Goal: Information Seeking & Learning: Obtain resource

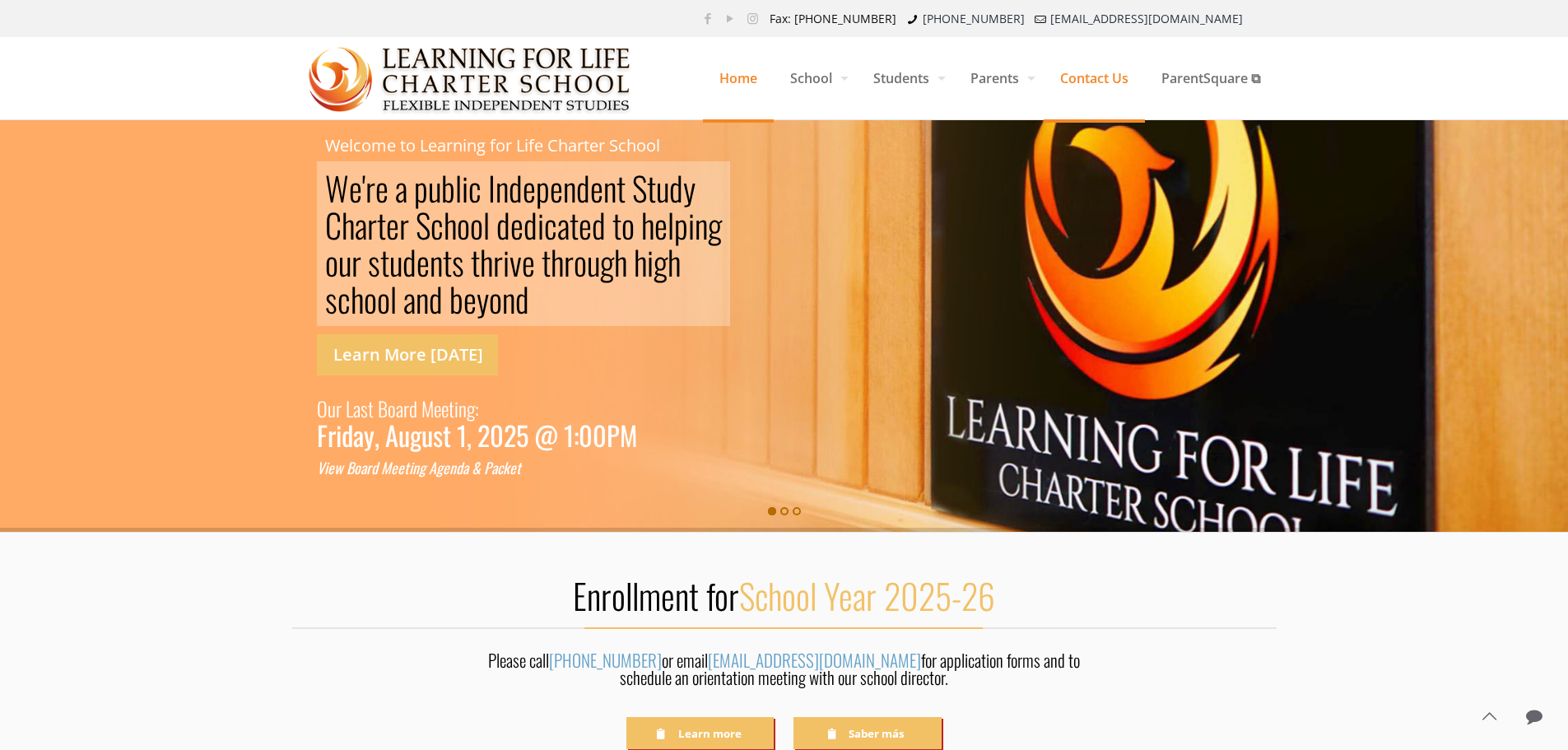
click at [1072, 72] on span "Contact Us" at bounding box center [1094, 79] width 101 height 50
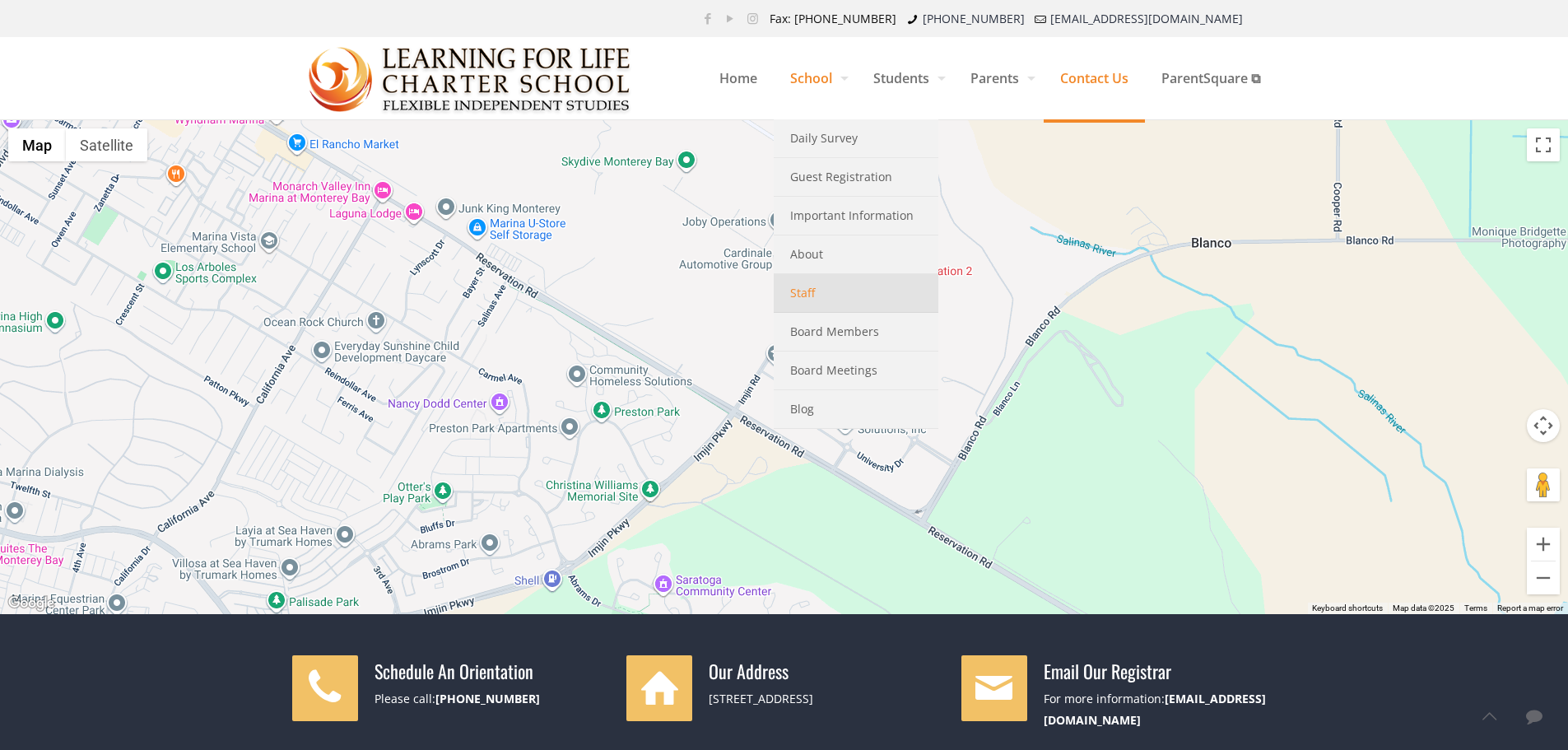
click at [790, 302] on span "Staff" at bounding box center [802, 293] width 25 height 22
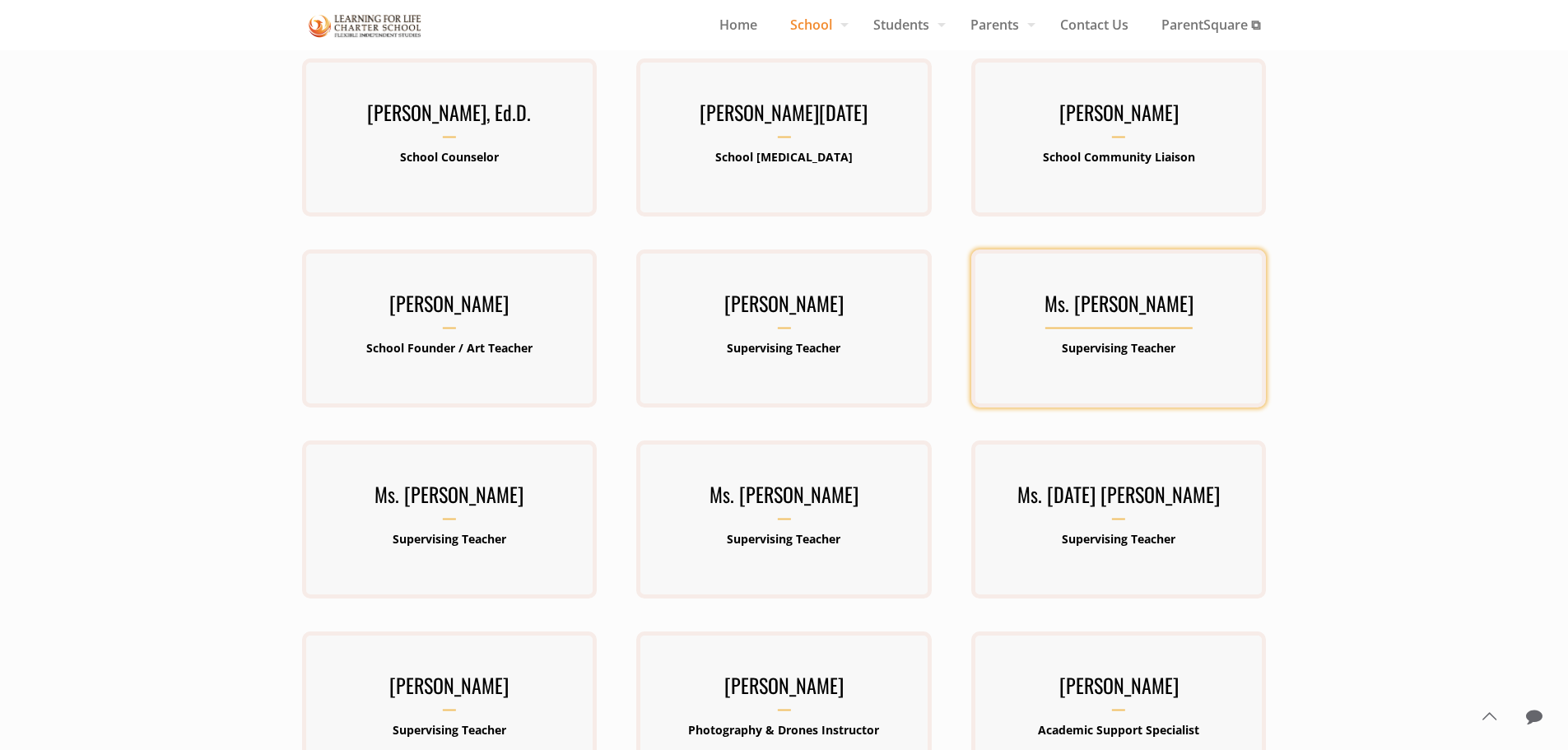
scroll to position [329, 0]
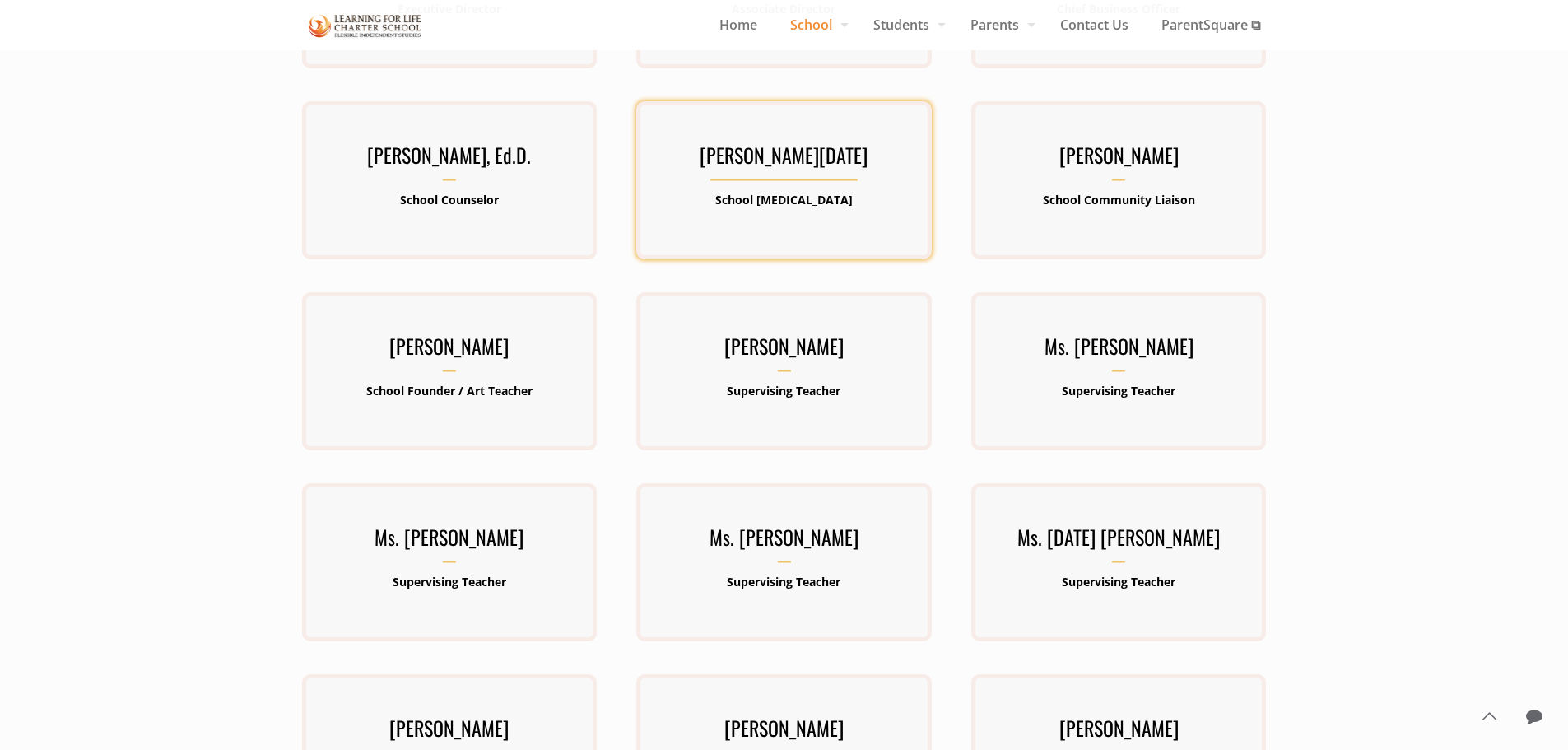
click at [805, 154] on h3 "Ms. Lucia Hernandez" at bounding box center [784, 160] width 295 height 43
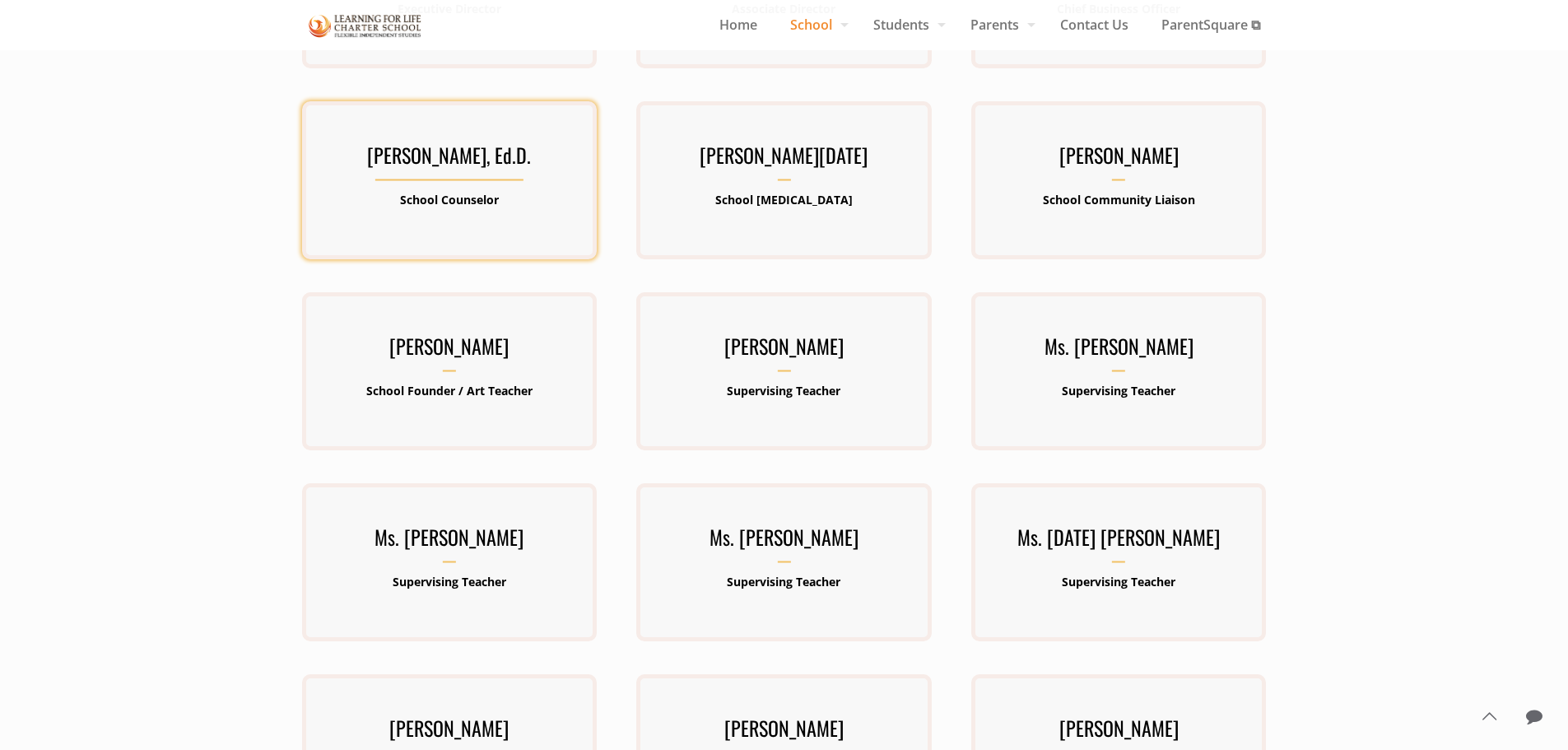
click at [343, 134] on div "Dr. Sarah Pennington, Ed.D. School Counselor" at bounding box center [449, 180] width 295 height 158
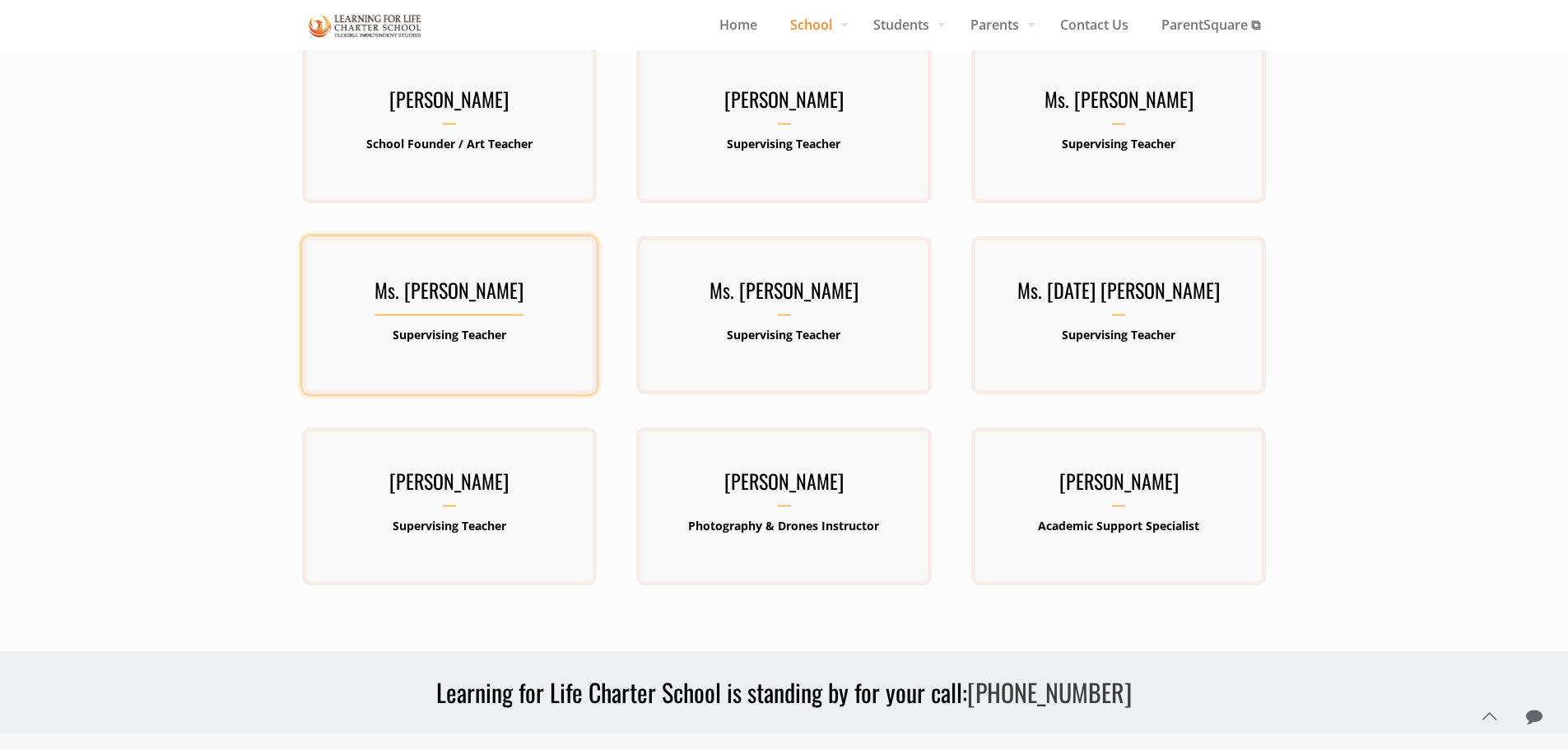
scroll to position [0, 0]
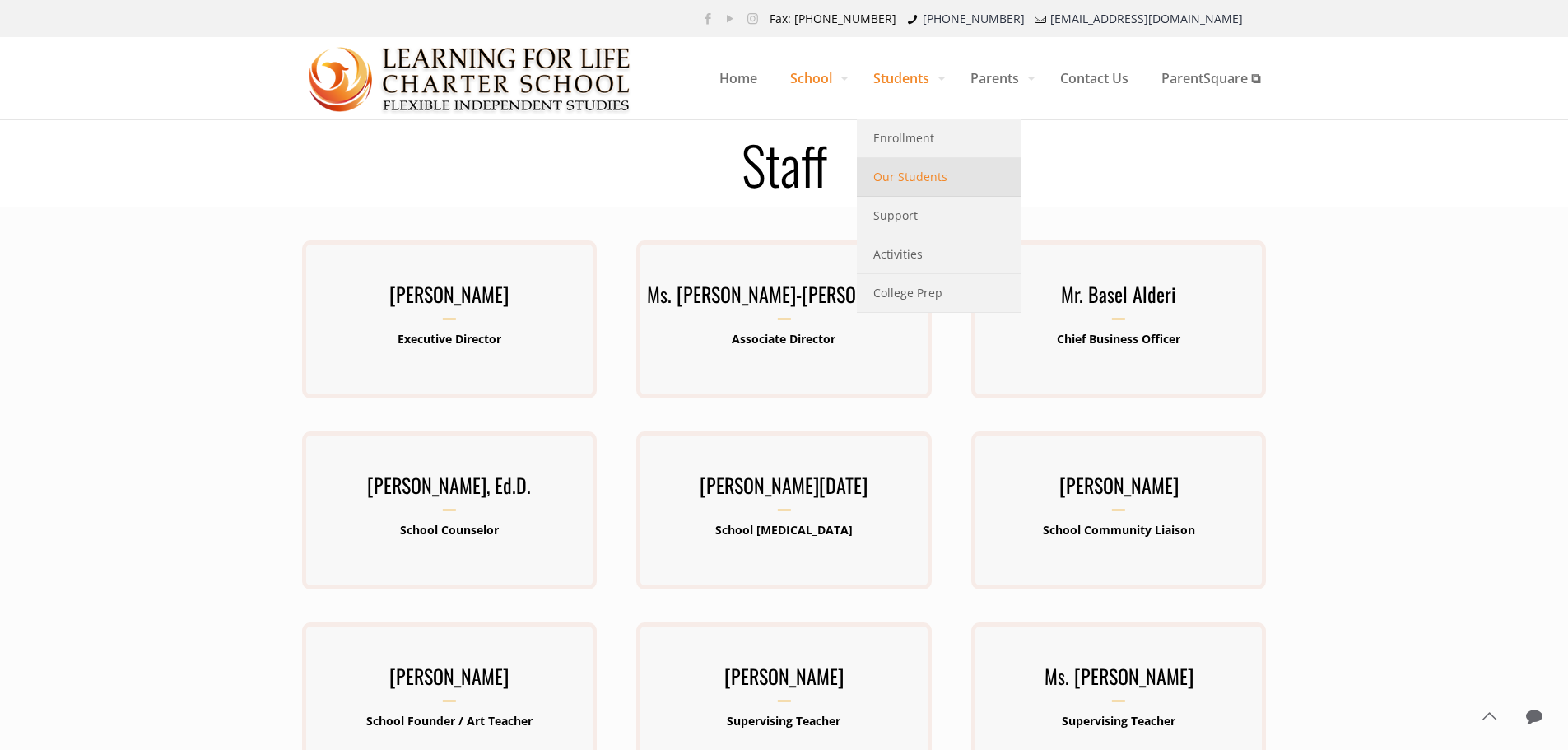
click at [888, 171] on span "Our Students" at bounding box center [910, 177] width 74 height 22
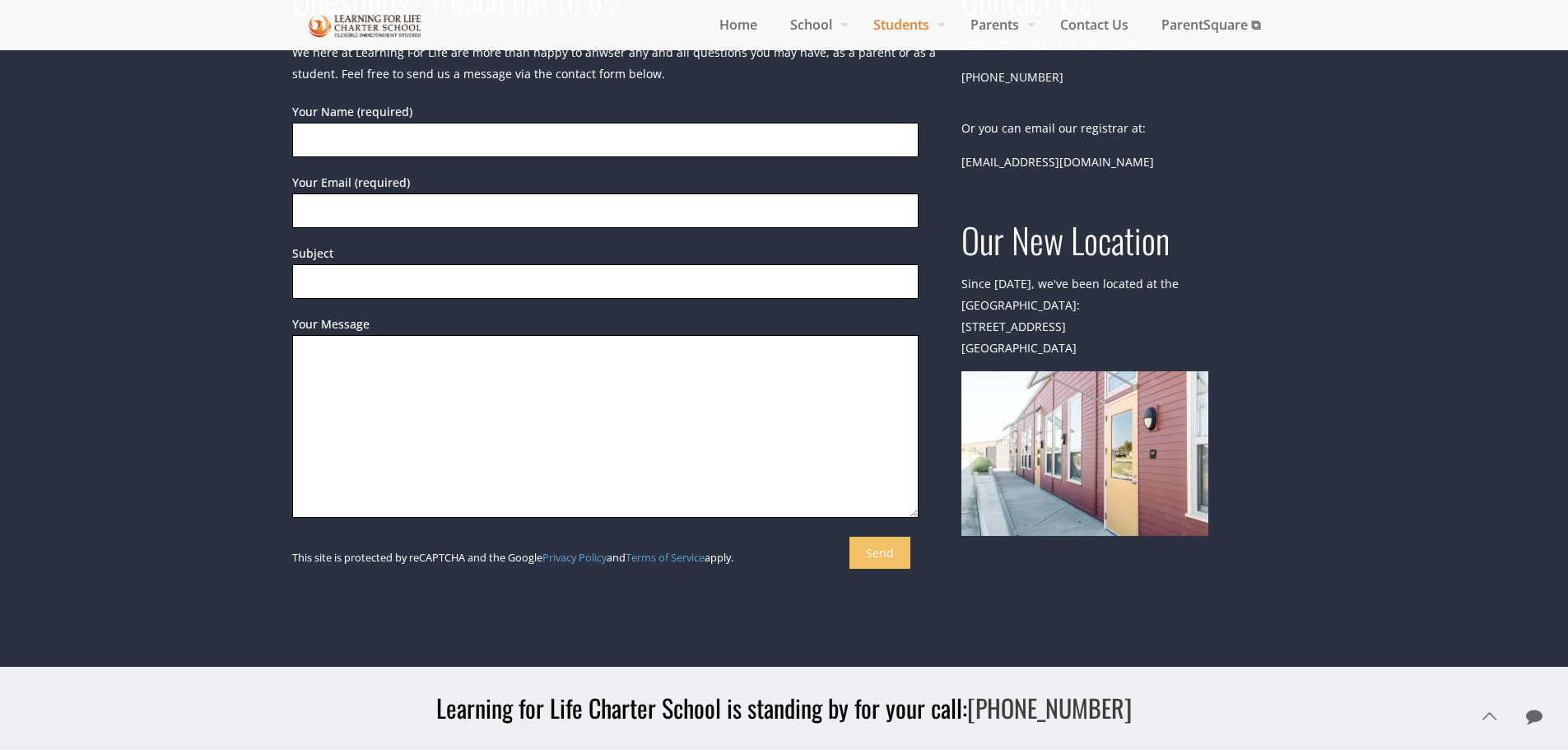
scroll to position [1070, 0]
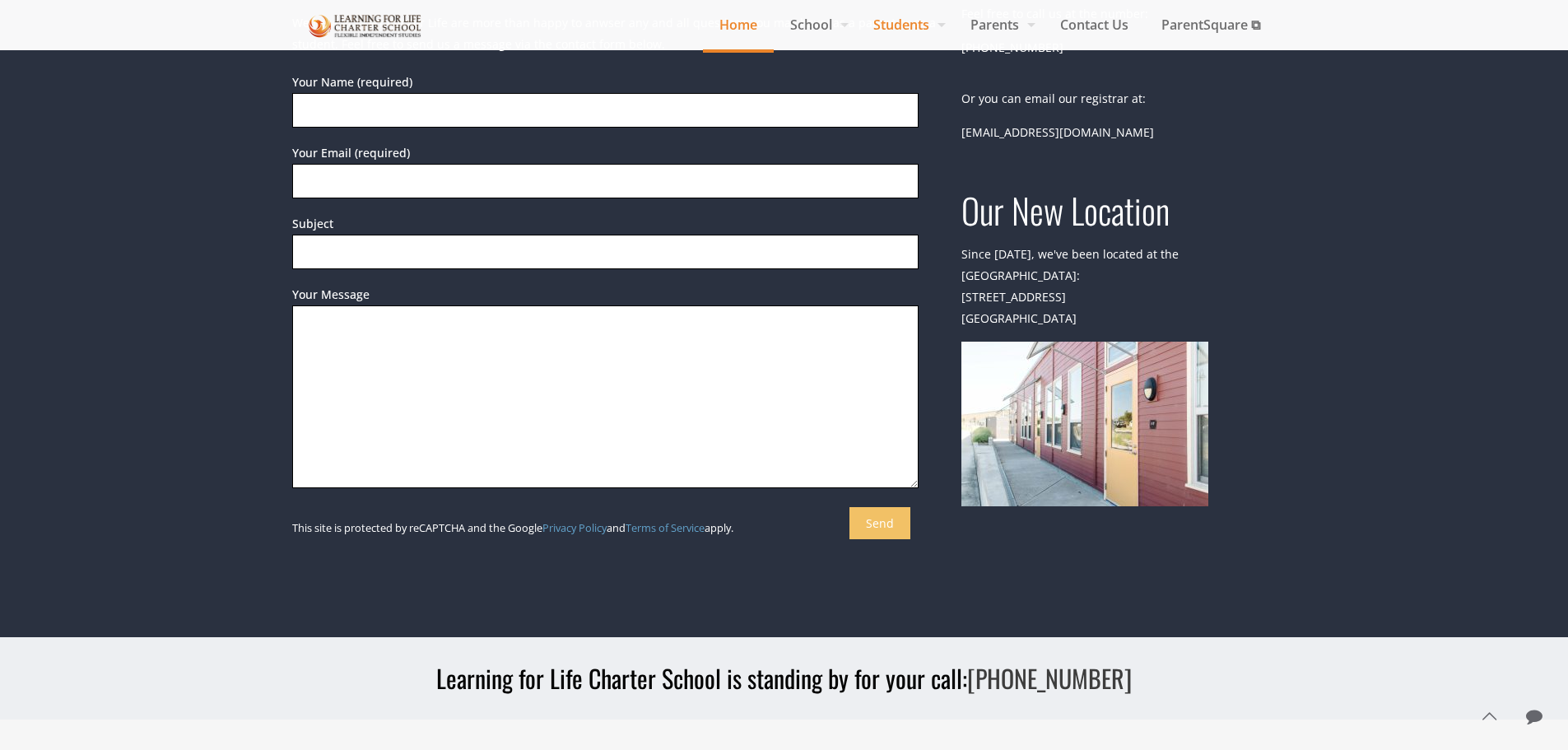
click at [740, 23] on span "Home" at bounding box center [738, 25] width 70 height 25
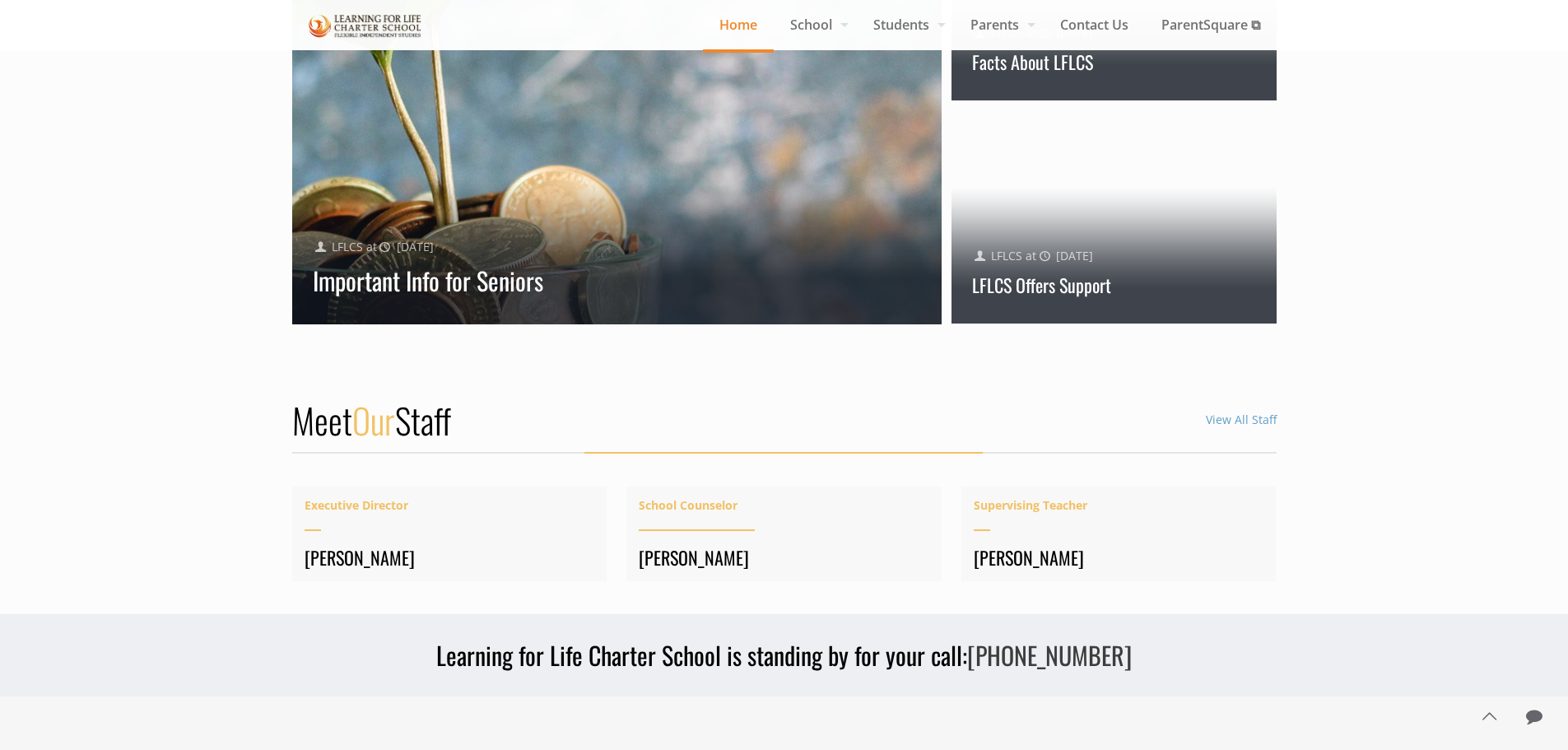
scroll to position [1811, 0]
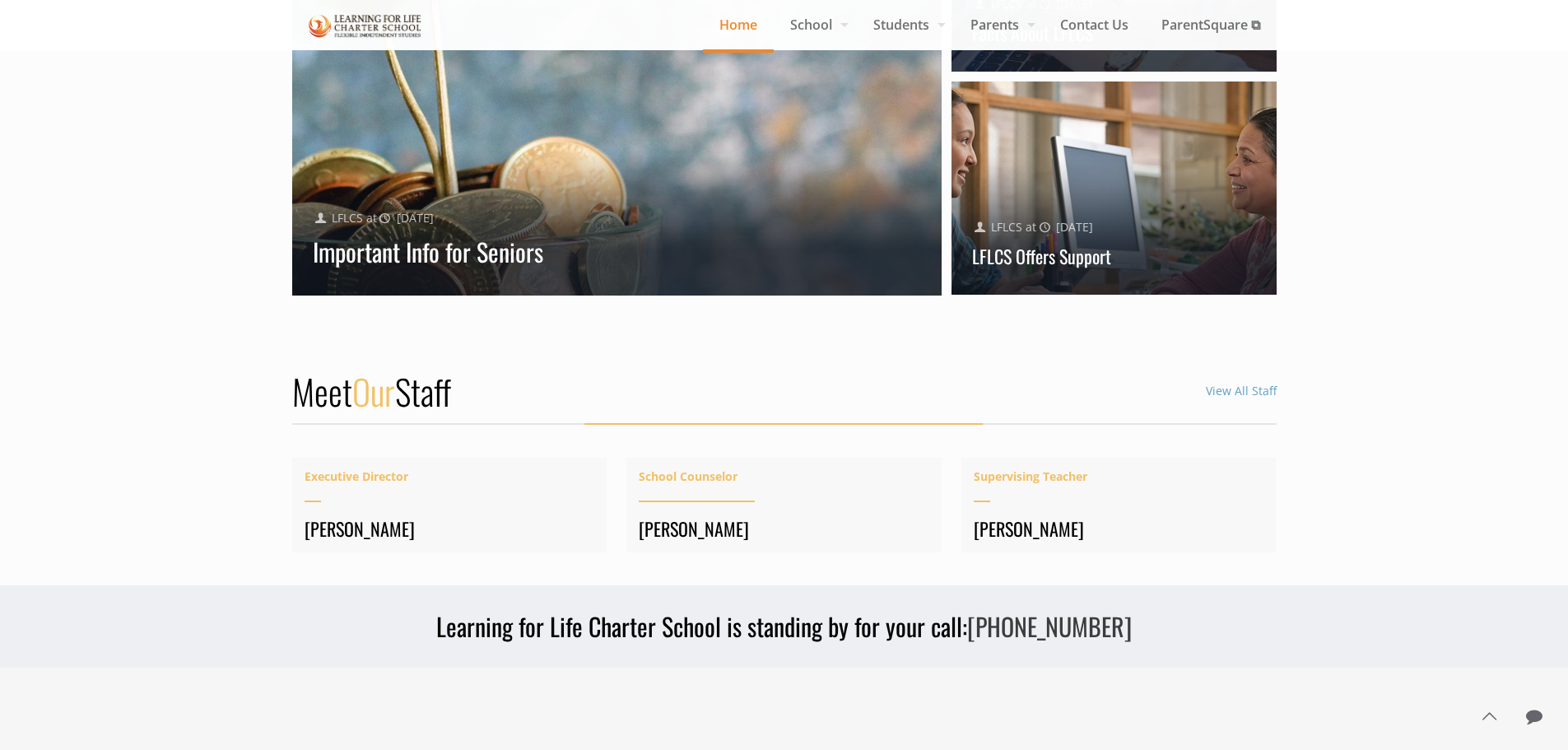
click at [804, 508] on p "School Counselor" at bounding box center [784, 491] width 291 height 51
click at [708, 481] on span "School Counselor" at bounding box center [784, 477] width 291 height 22
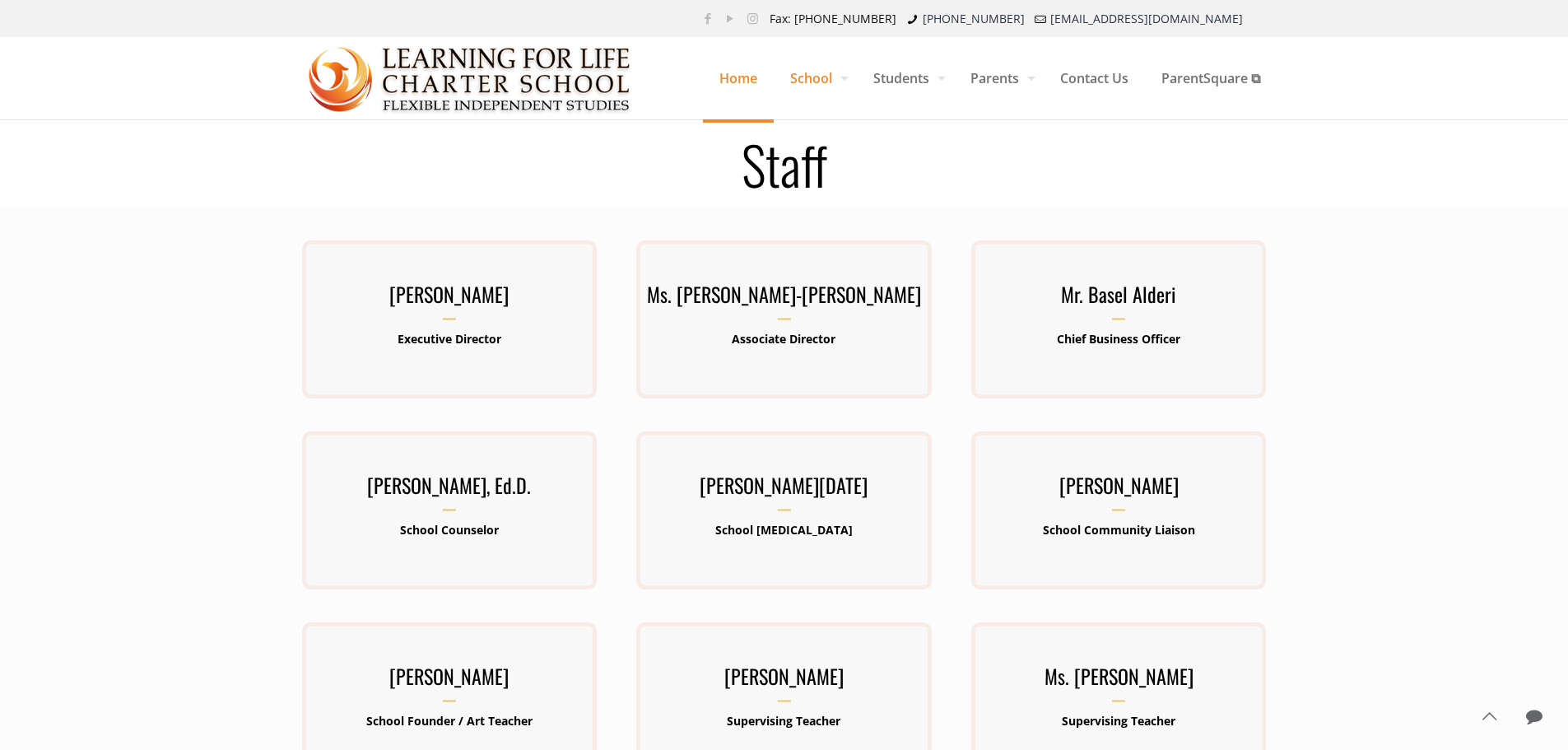
click at [736, 87] on span "Home" at bounding box center [738, 79] width 70 height 50
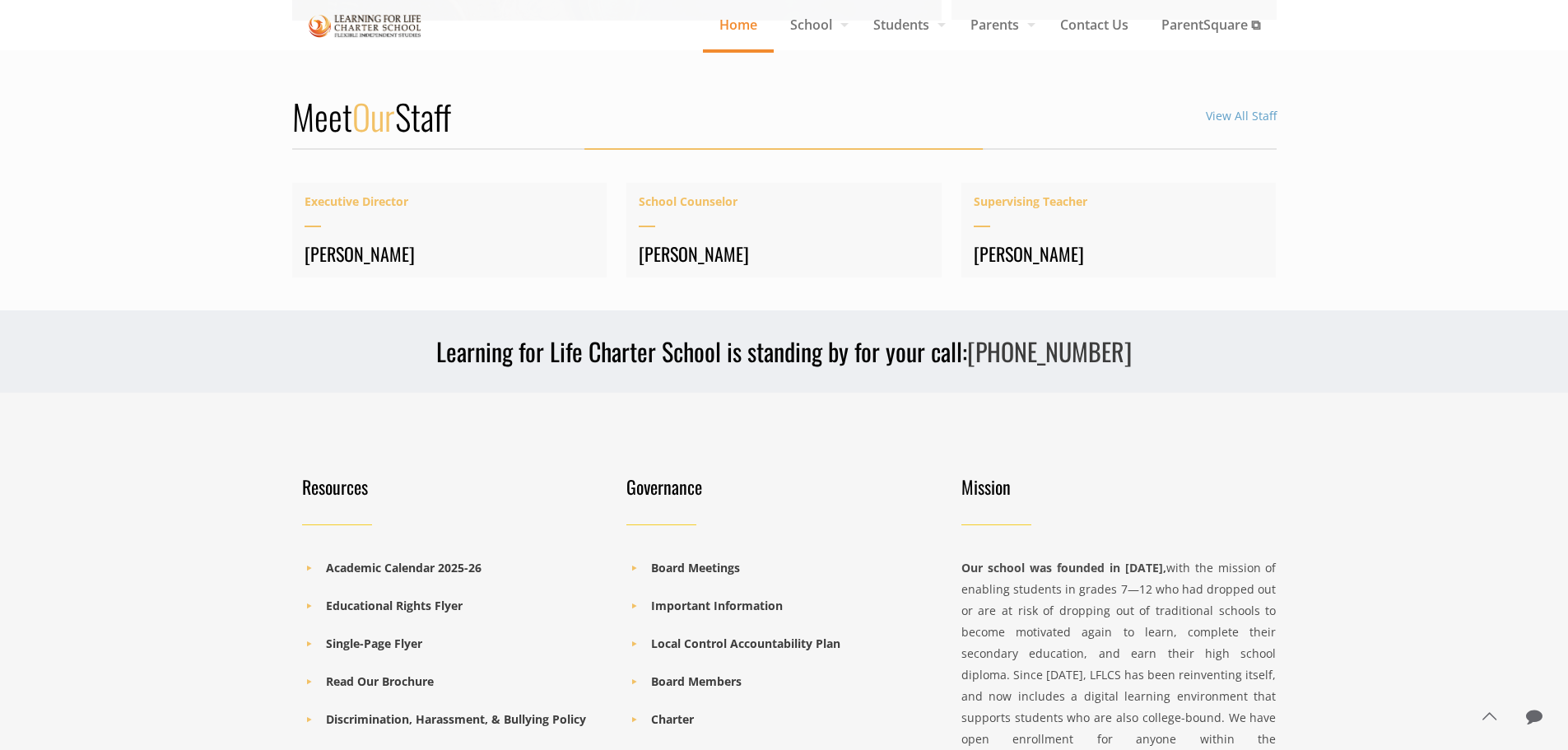
scroll to position [2223, 0]
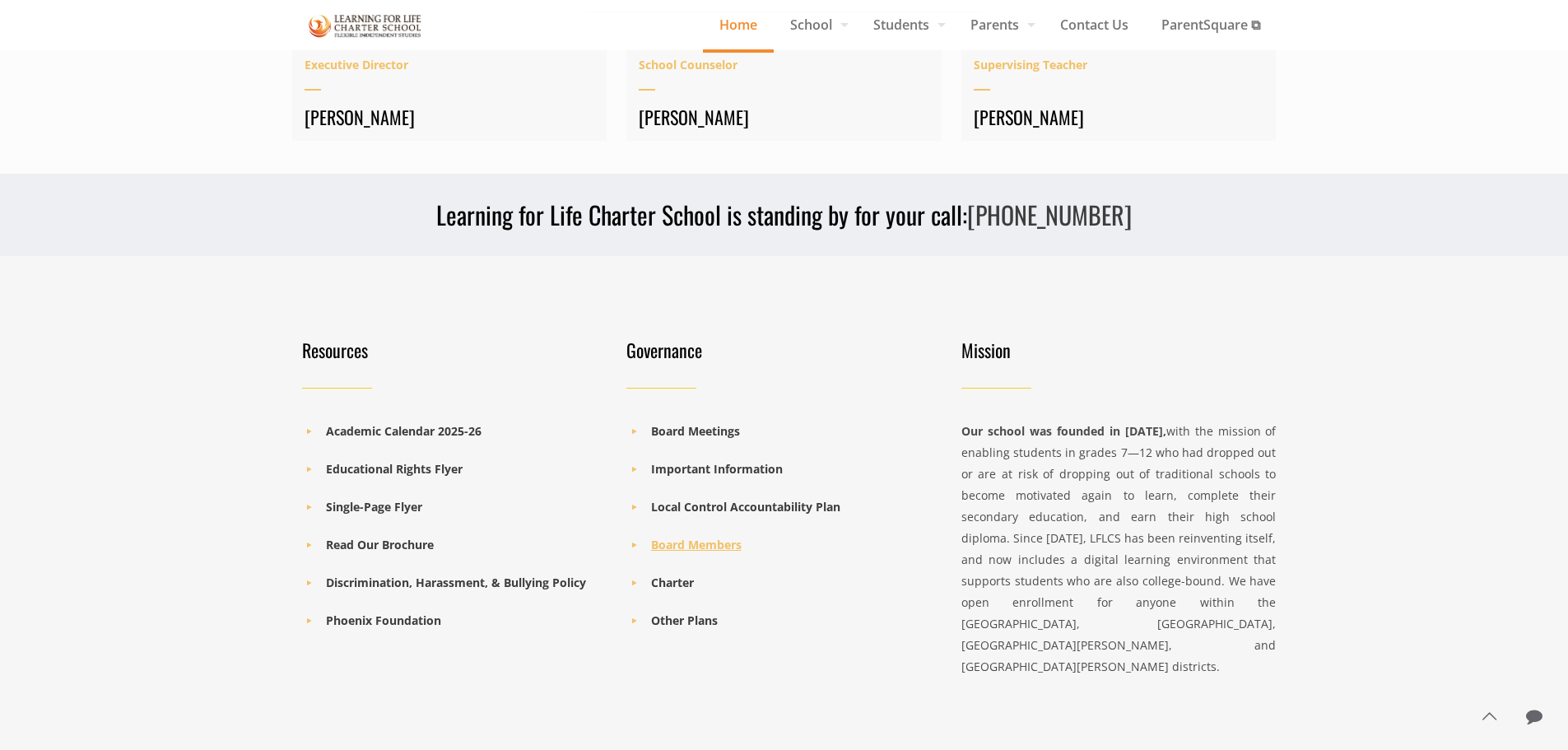
click at [705, 540] on b "Board Members" at bounding box center [696, 544] width 90 height 16
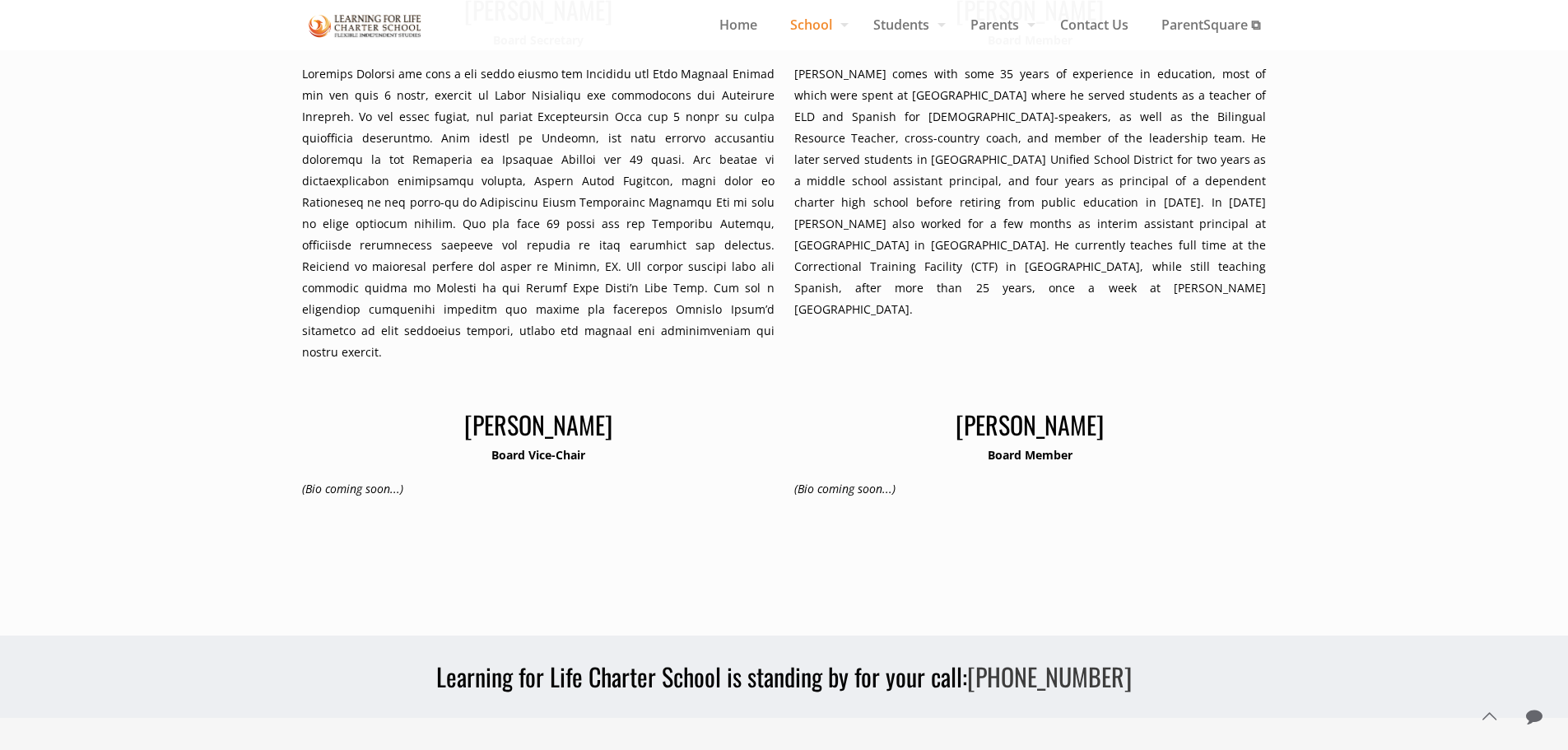
scroll to position [905, 0]
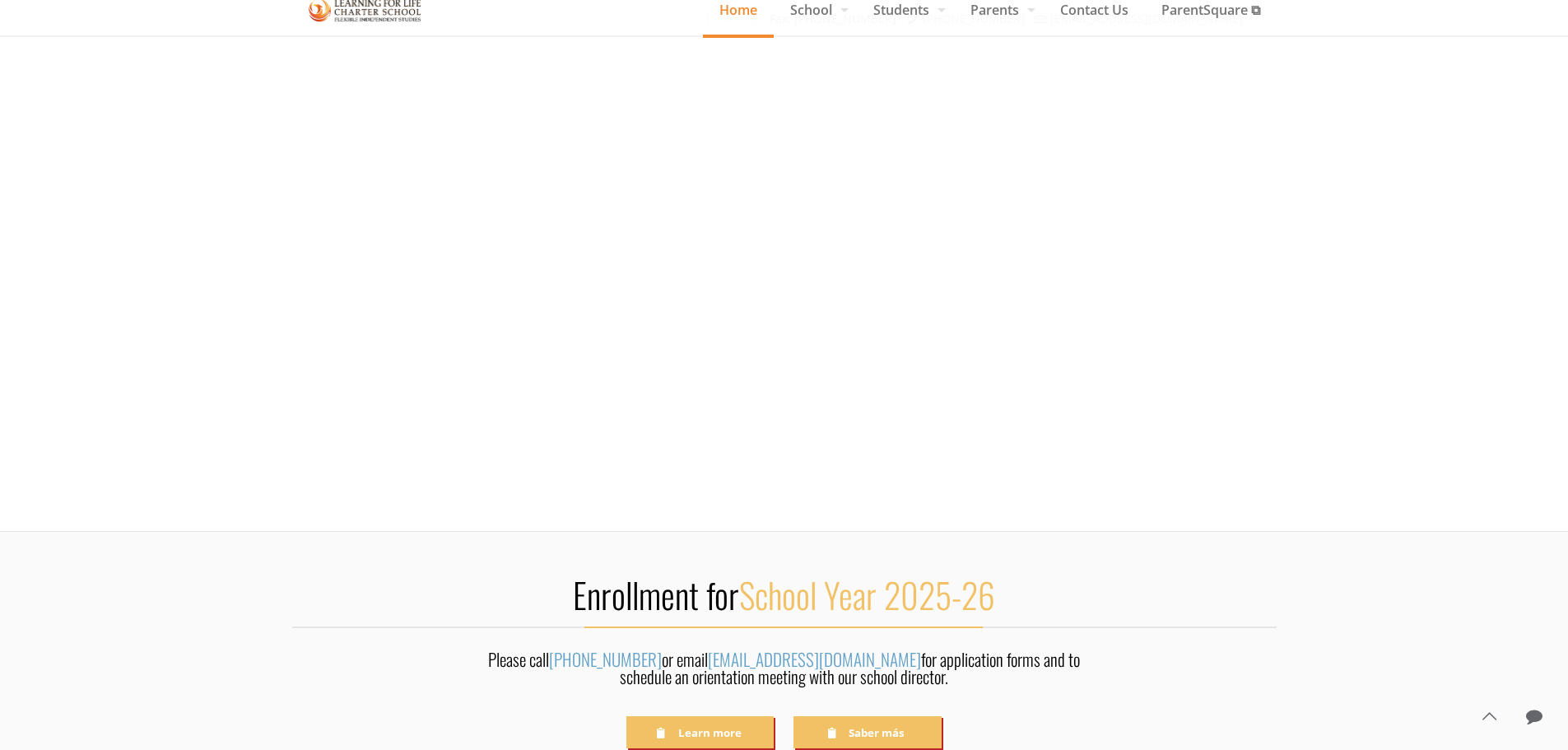
scroll to position [2223, 0]
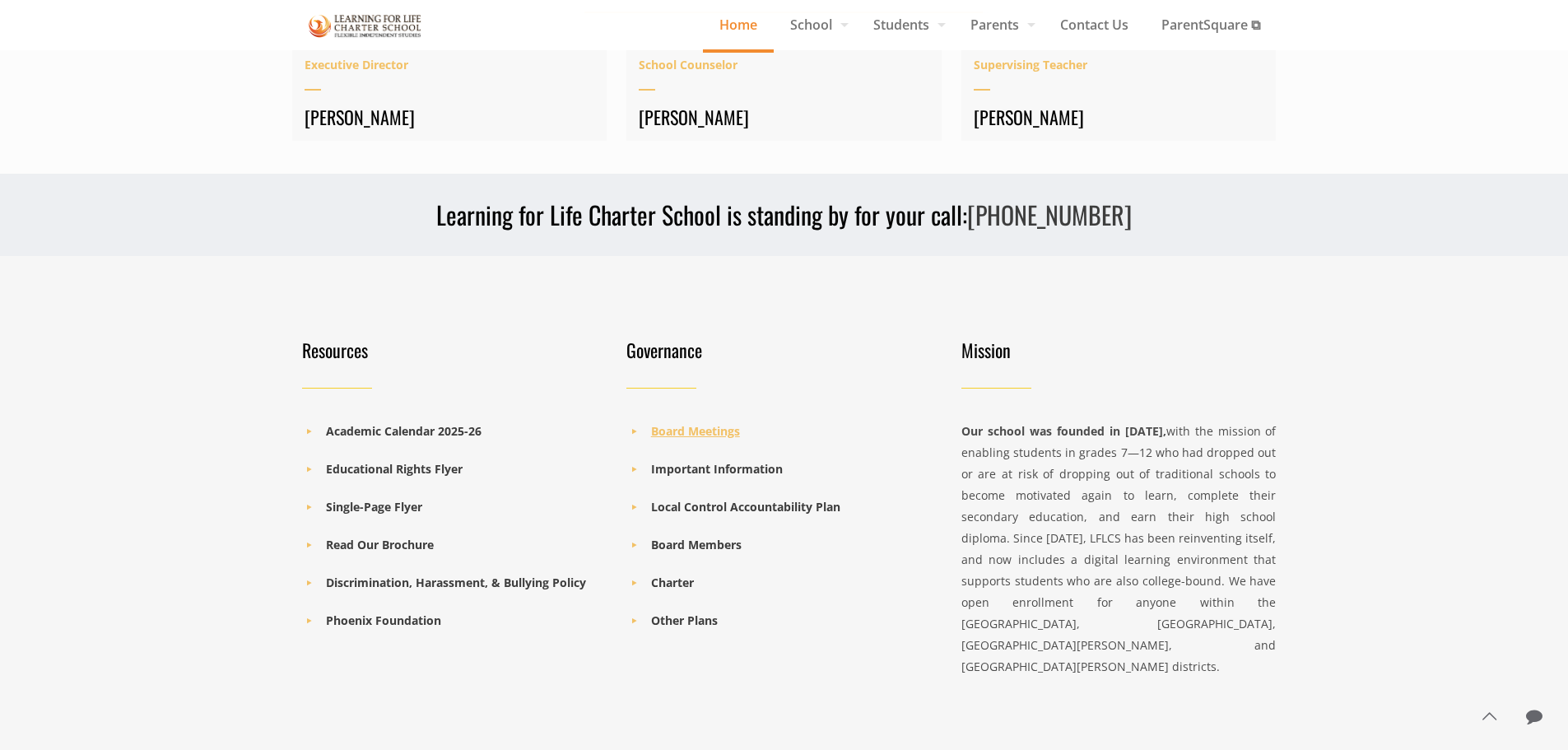
click at [663, 435] on b "Board Meetings" at bounding box center [695, 430] width 89 height 16
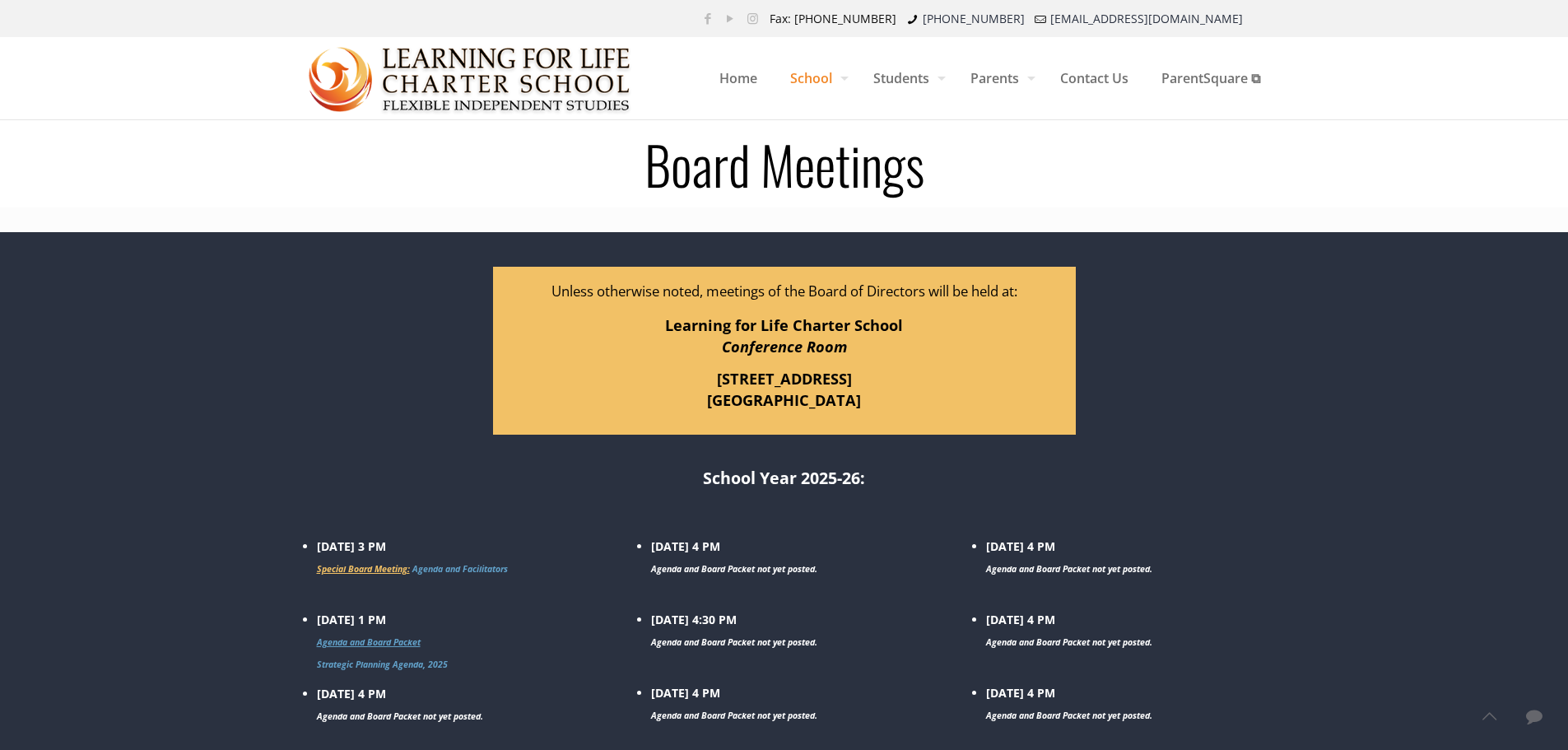
click at [372, 645] on link "Agenda and Board Packet" at bounding box center [368, 642] width 104 height 12
click at [439, 568] on link "Agenda and Facilitators" at bounding box center [460, 569] width 95 height 12
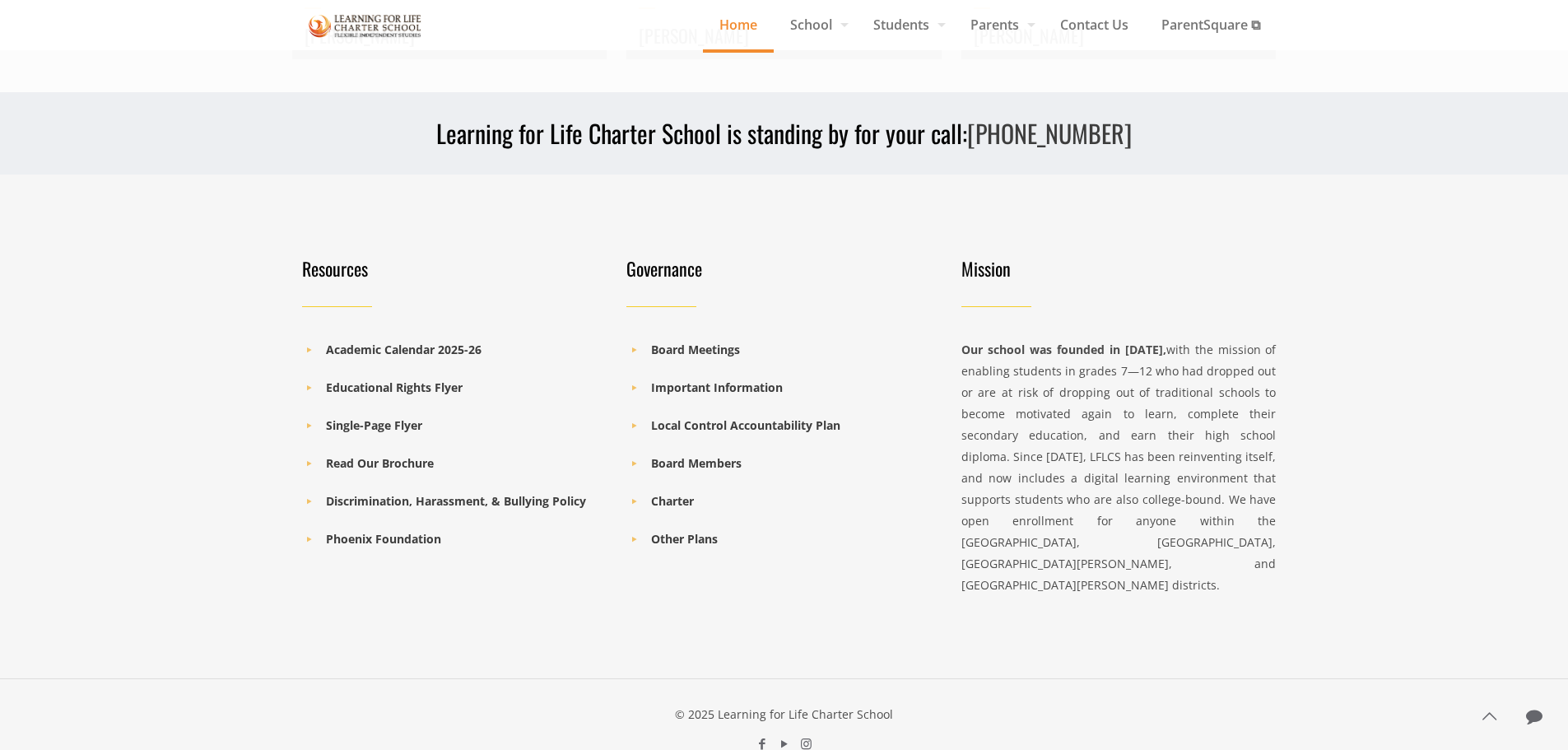
scroll to position [2305, 0]
click at [413, 463] on b "Read Our Brochure" at bounding box center [380, 462] width 108 height 16
click at [684, 502] on b "Charter" at bounding box center [673, 500] width 43 height 16
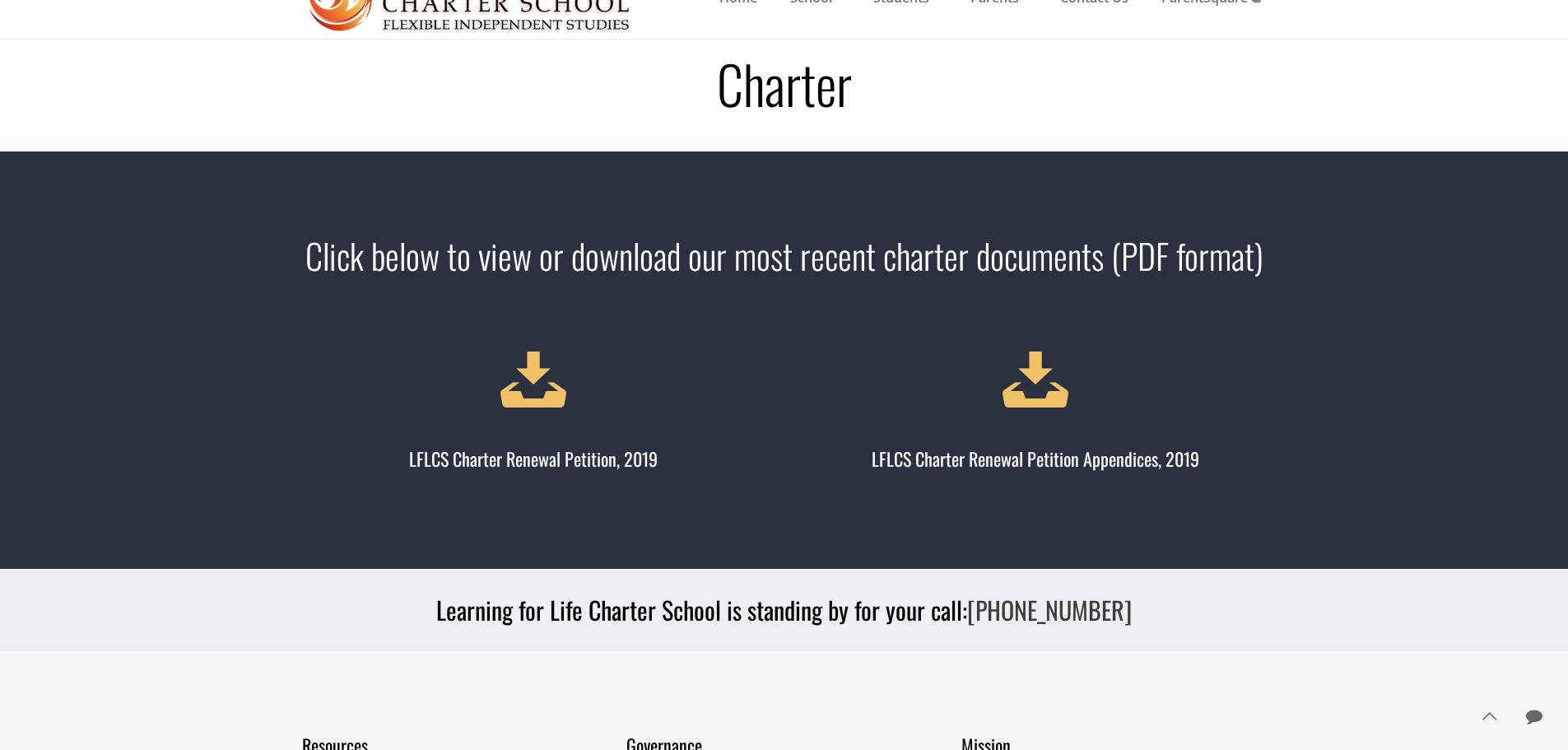
scroll to position [74, 0]
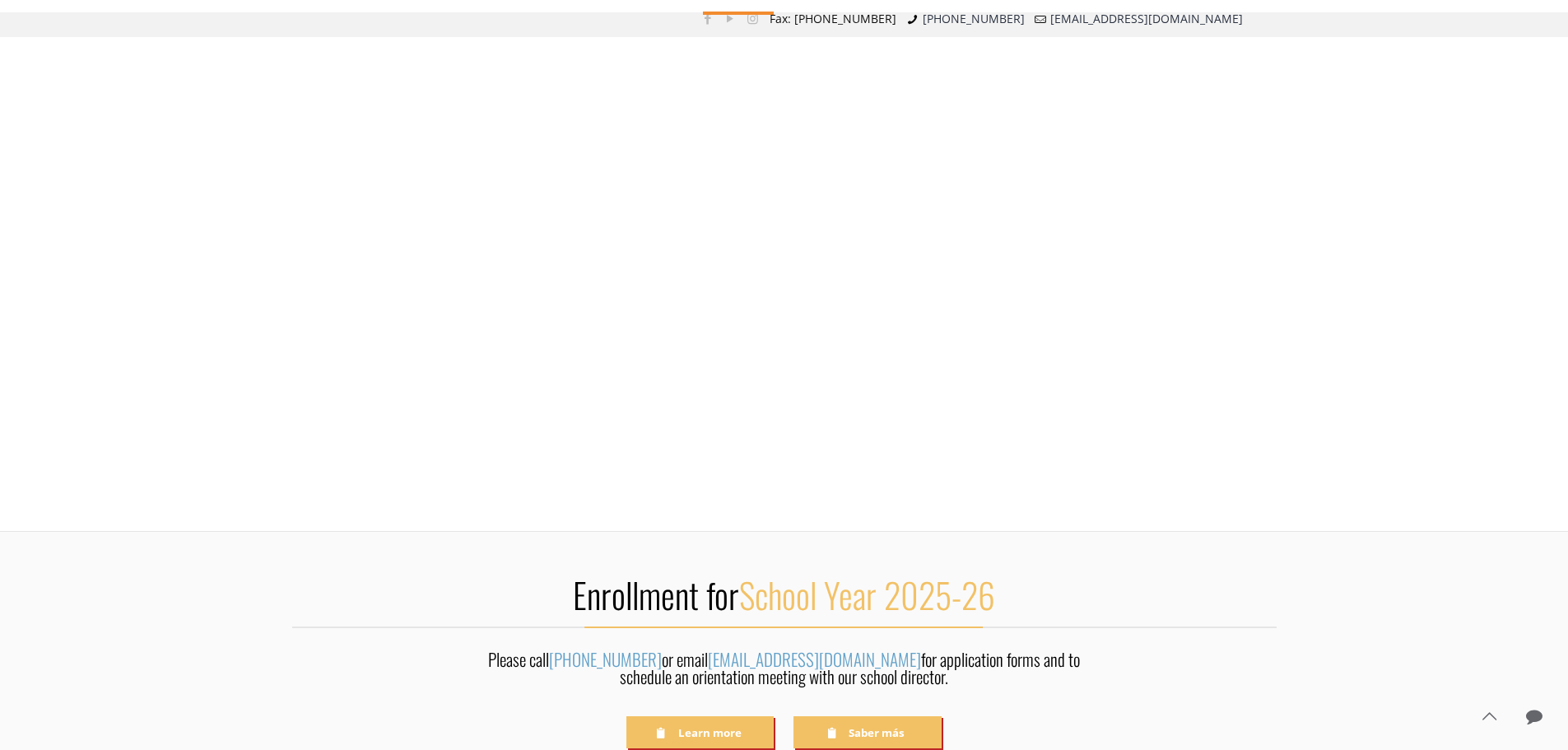
scroll to position [2305, 0]
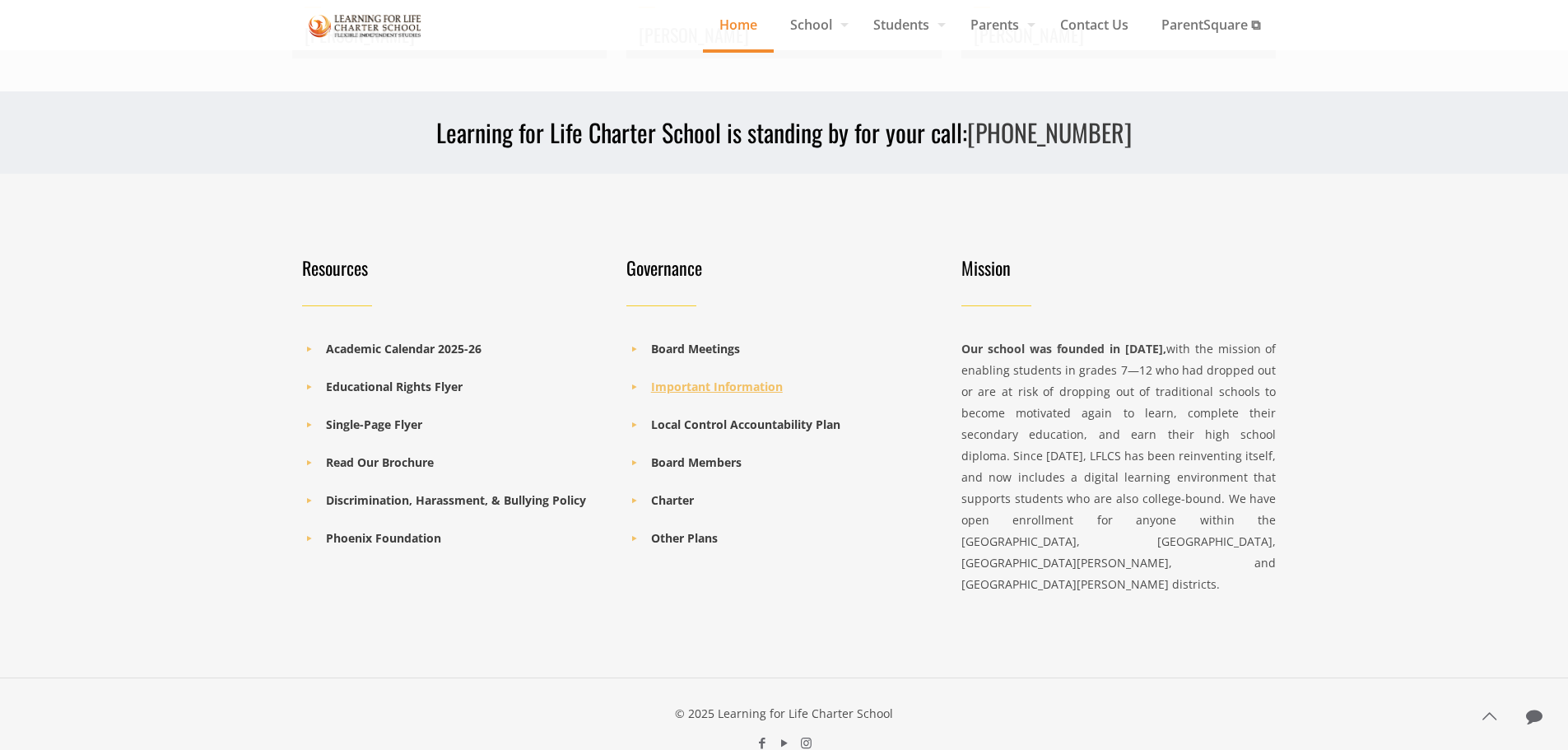
click at [716, 389] on b "Important Information" at bounding box center [717, 386] width 132 height 16
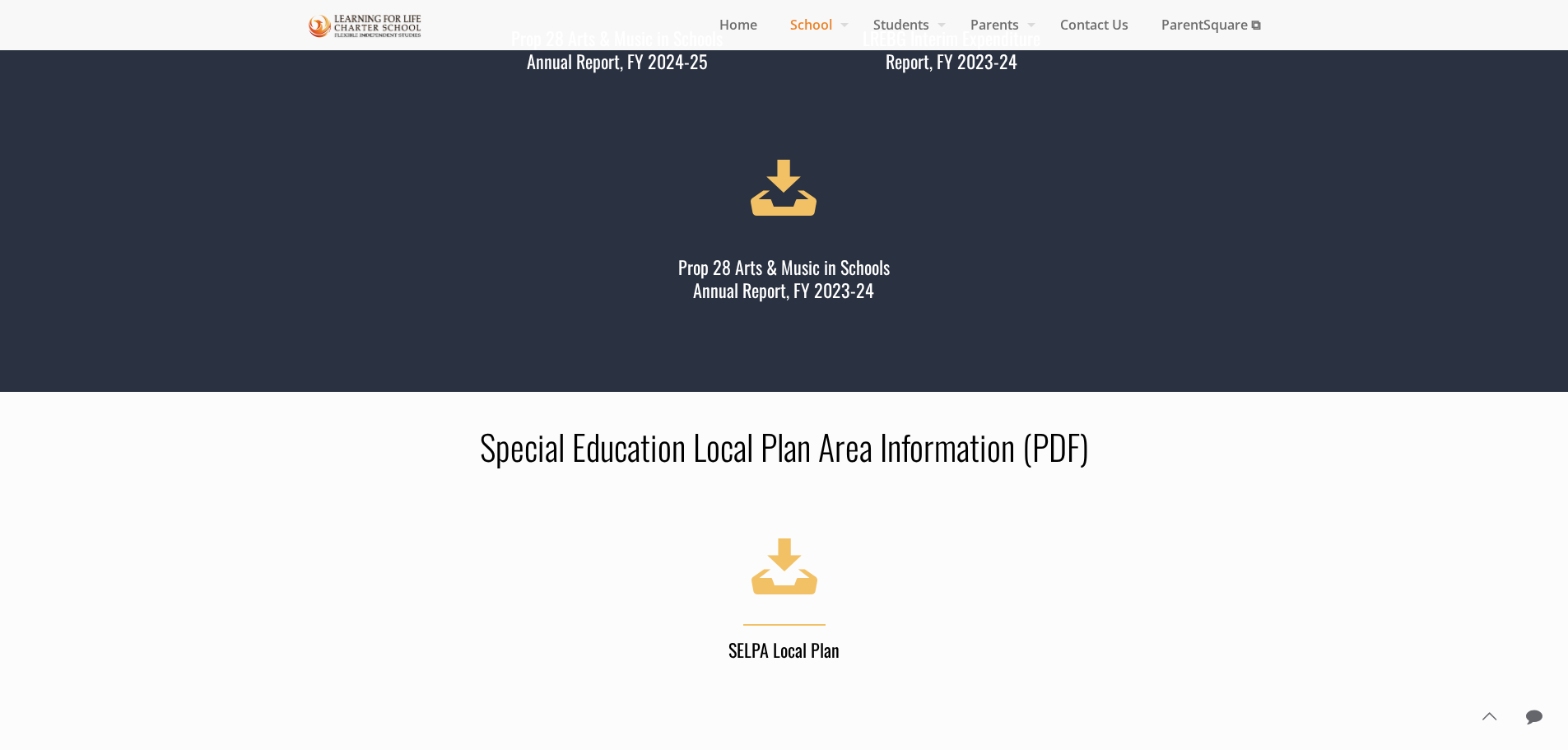
scroll to position [1152, 0]
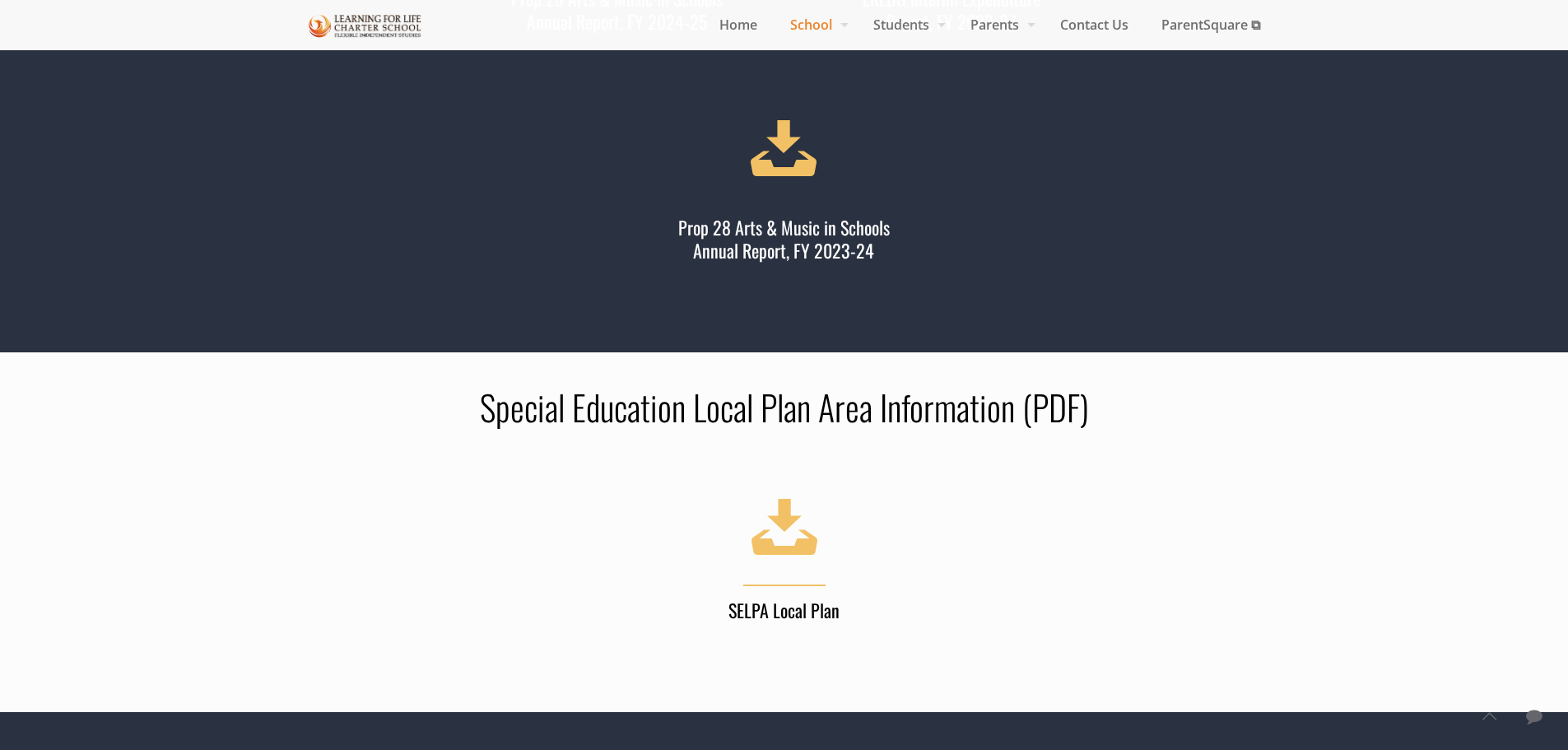
click at [768, 560] on icon at bounding box center [784, 524] width 92 height 90
